Goal: Check status: Check status

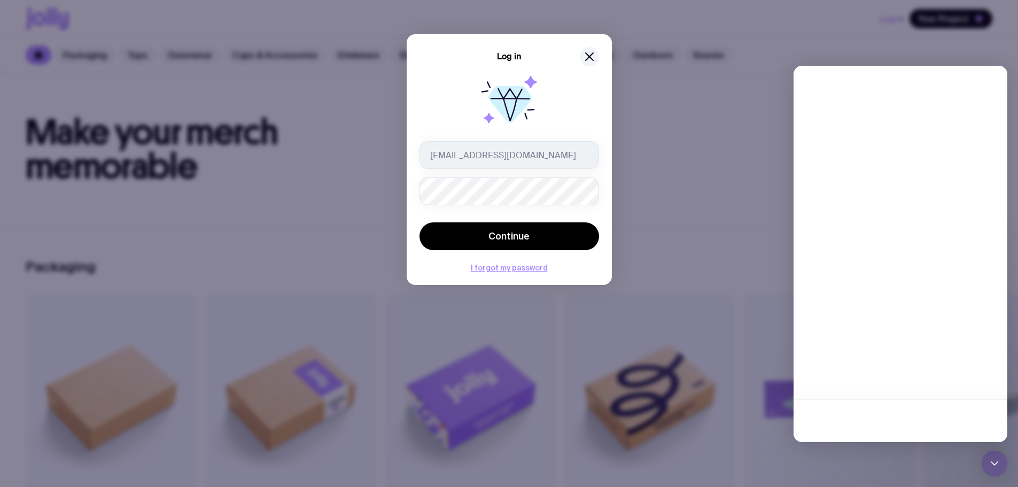
click at [420, 222] on button "Continue" at bounding box center [510, 236] width 180 height 28
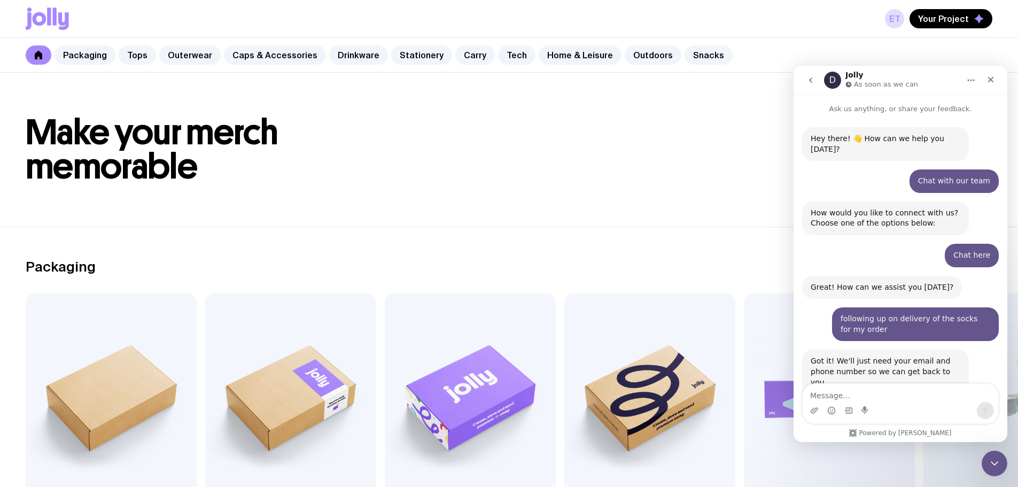
scroll to position [236, 0]
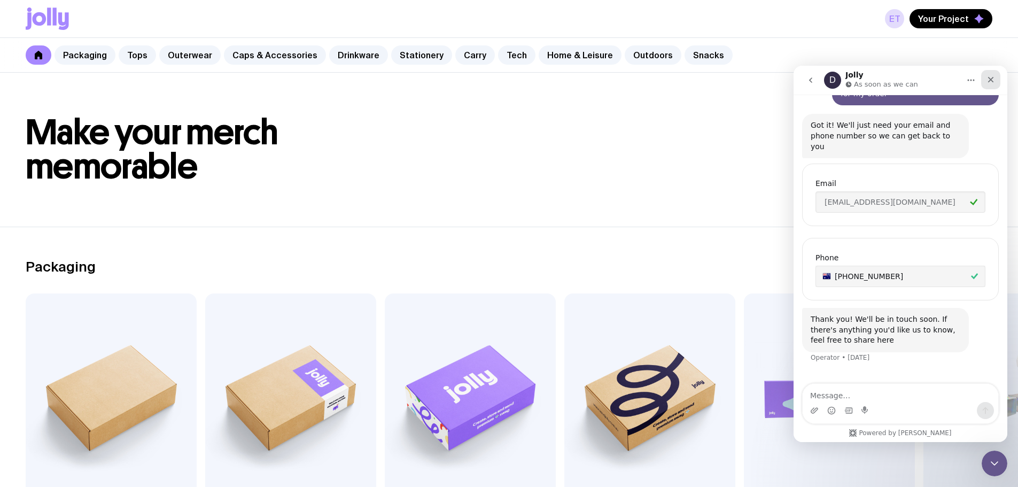
click at [997, 81] on div "Close" at bounding box center [990, 79] width 19 height 19
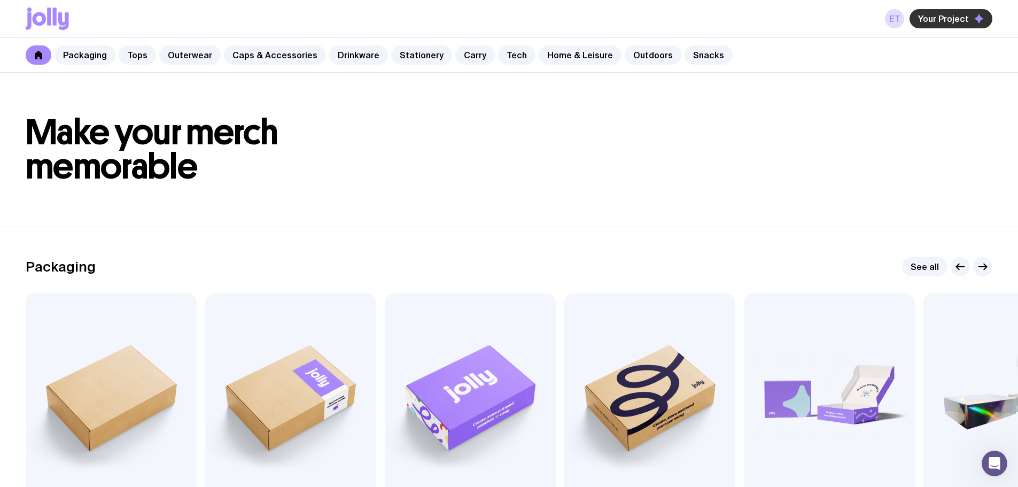
click at [946, 19] on span "Your Project" at bounding box center [943, 18] width 51 height 11
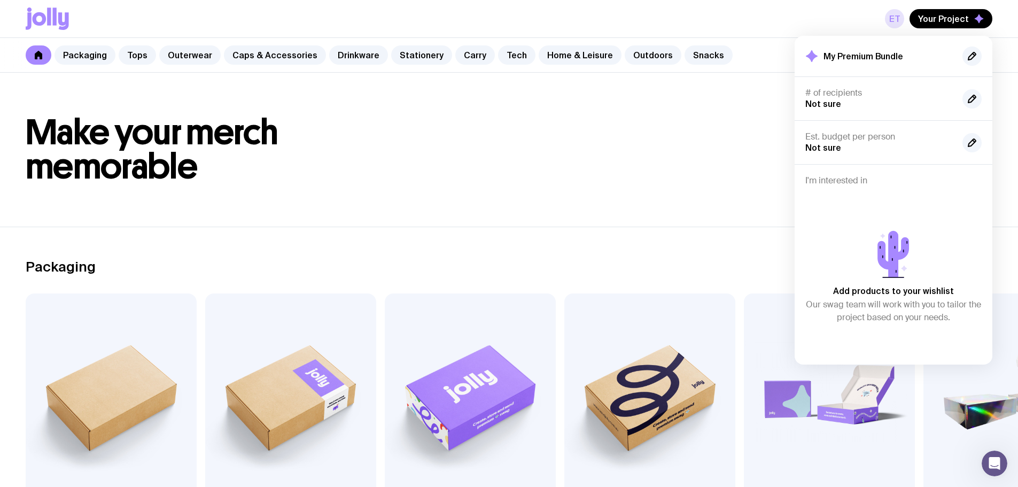
click at [894, 19] on link "ET" at bounding box center [894, 18] width 19 height 19
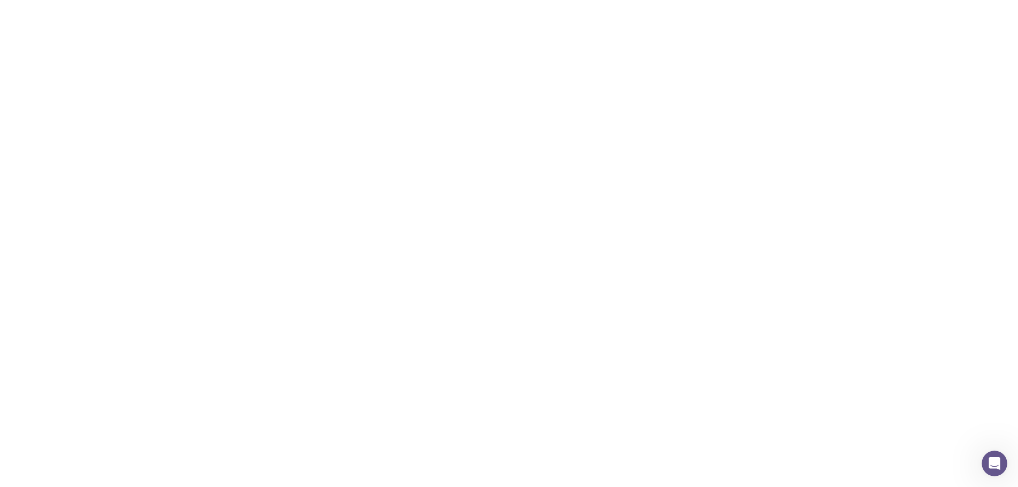
click at [894, 19] on link "ET" at bounding box center [894, 18] width 19 height 19
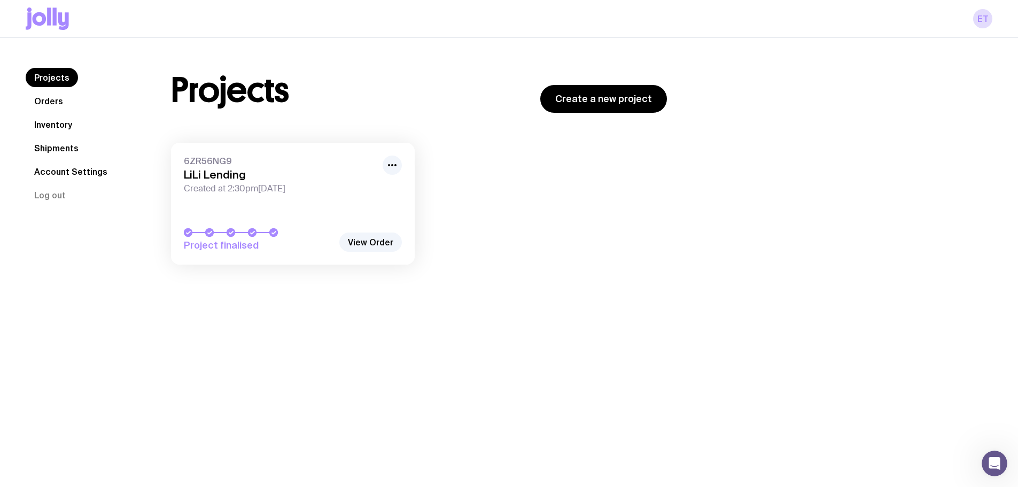
click at [49, 99] on link "Orders" at bounding box center [49, 100] width 46 height 19
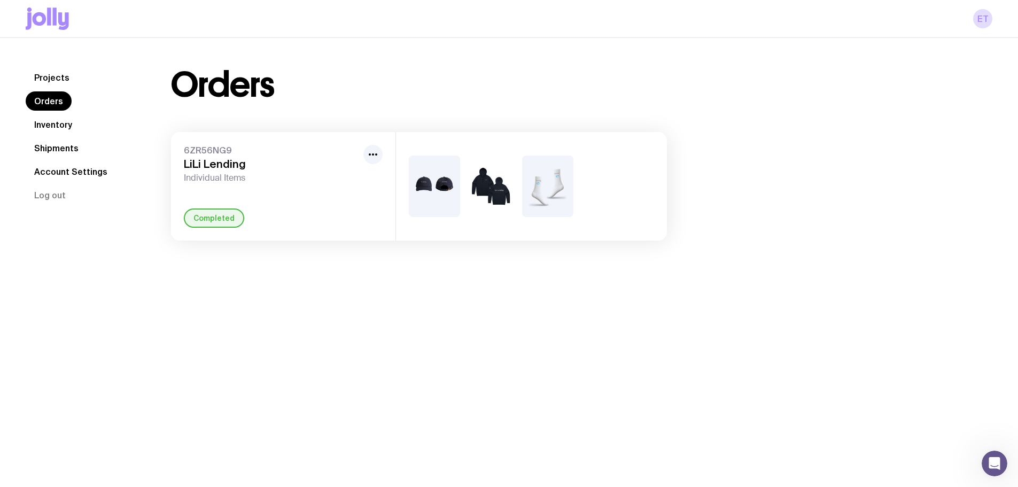
click at [408, 173] on div at bounding box center [531, 186] width 271 height 108
click at [414, 170] on img at bounding box center [434, 186] width 51 height 61
click at [431, 174] on img at bounding box center [434, 186] width 51 height 61
click at [433, 174] on img at bounding box center [434, 186] width 51 height 61
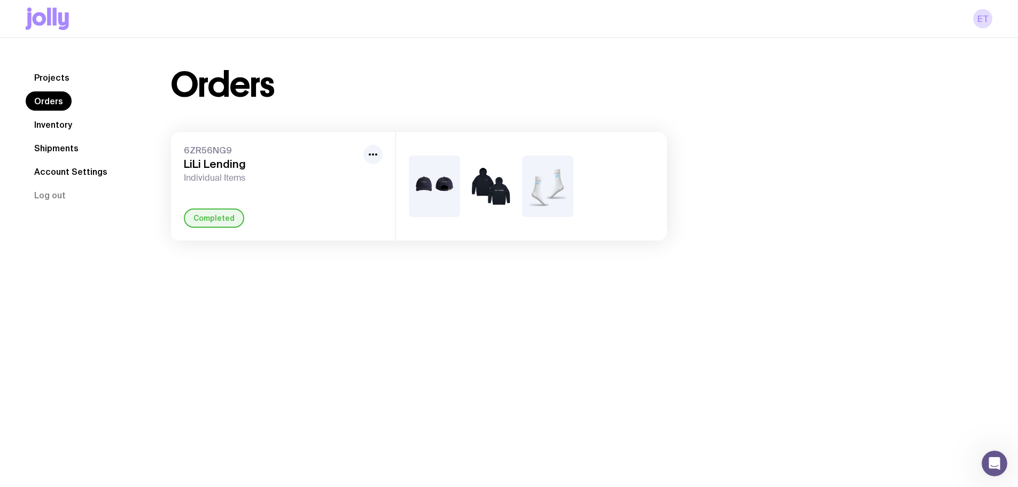
click at [546, 188] on img at bounding box center [547, 186] width 51 height 61
drag, startPoint x: 236, startPoint y: 210, endPoint x: 285, endPoint y: 168, distance: 64.5
click at [249, 194] on div "6ZR56NG9 LiLi Lending Individual Items Completed" at bounding box center [283, 186] width 224 height 108
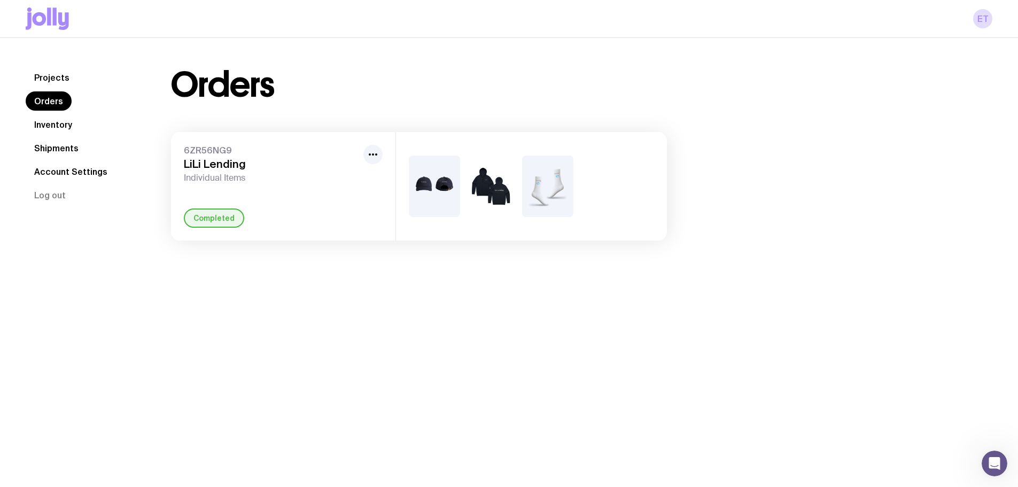
click at [350, 158] on h3 "LiLi Lending" at bounding box center [271, 164] width 175 height 13
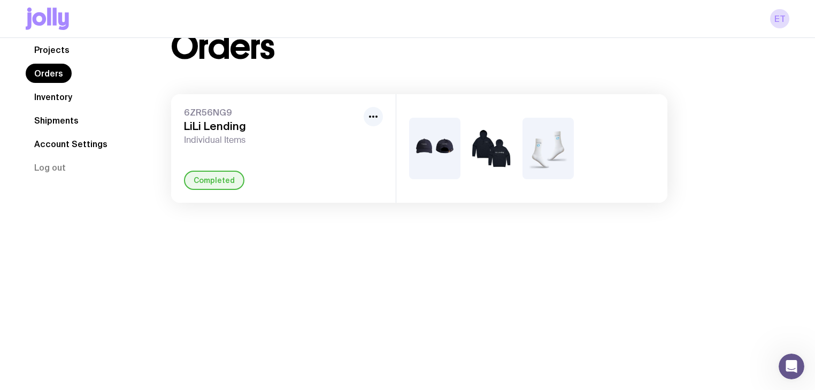
scroll to position [277, 0]
